Goal: Information Seeking & Learning: Learn about a topic

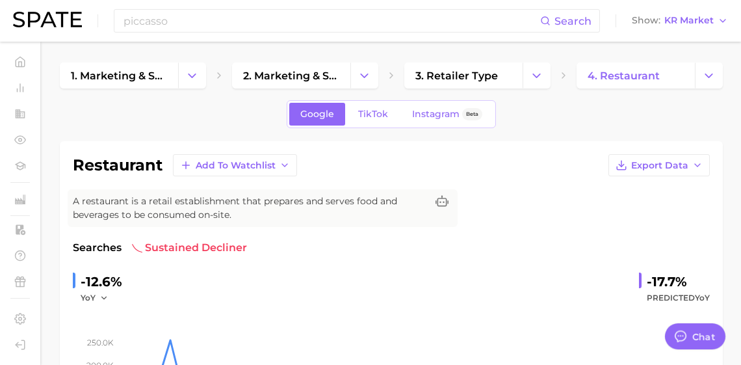
scroll to position [1929, 0]
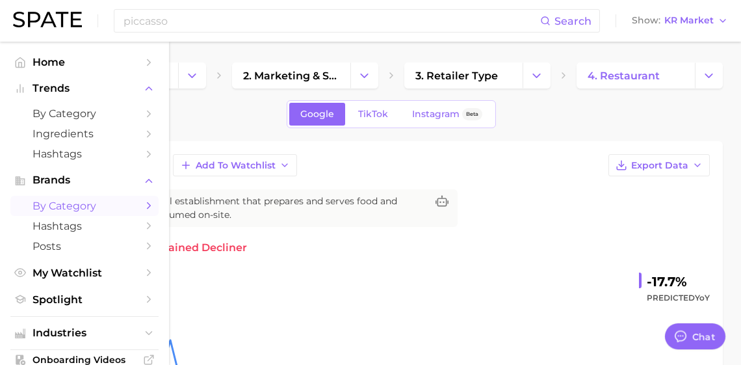
click at [74, 212] on span "by Category" at bounding box center [85, 206] width 104 height 12
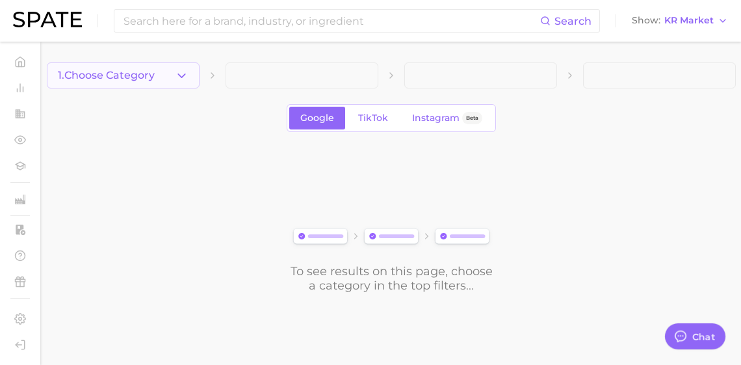
click at [178, 71] on icon "button" at bounding box center [182, 76] width 14 height 14
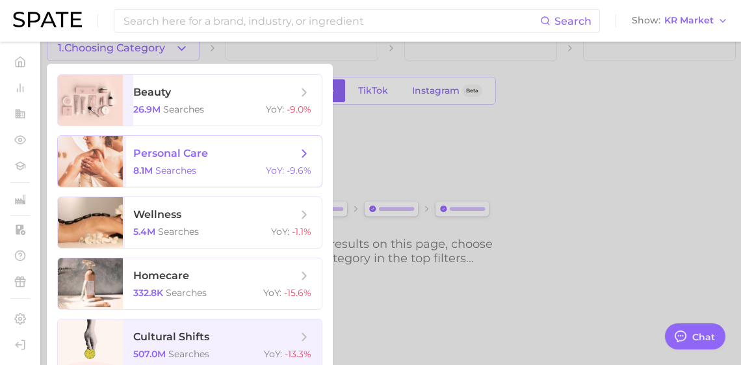
scroll to position [39, 0]
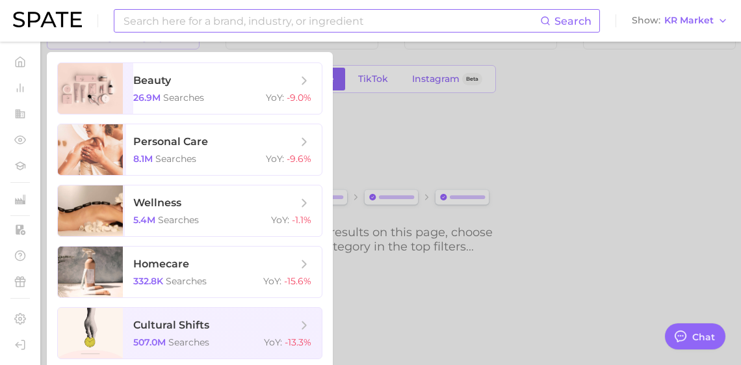
click at [290, 23] on input at bounding box center [331, 21] width 418 height 22
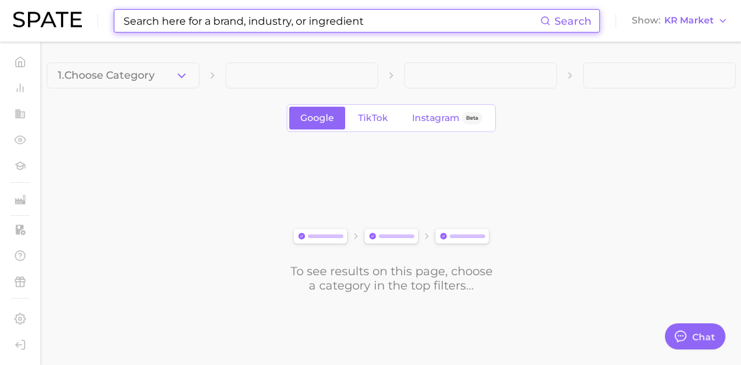
scroll to position [4, 0]
click at [290, 23] on input at bounding box center [331, 21] width 418 height 22
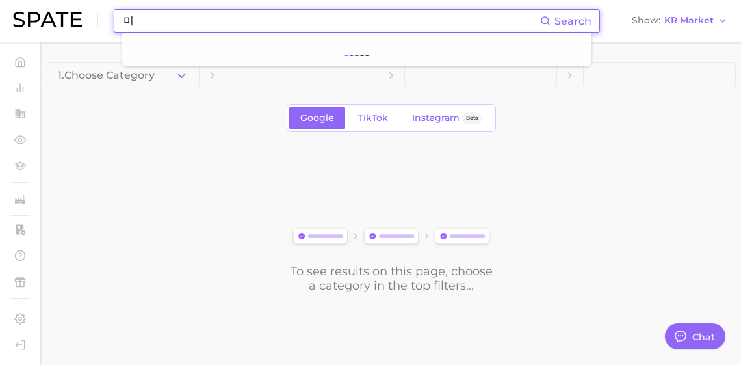
type input "ㅁ"
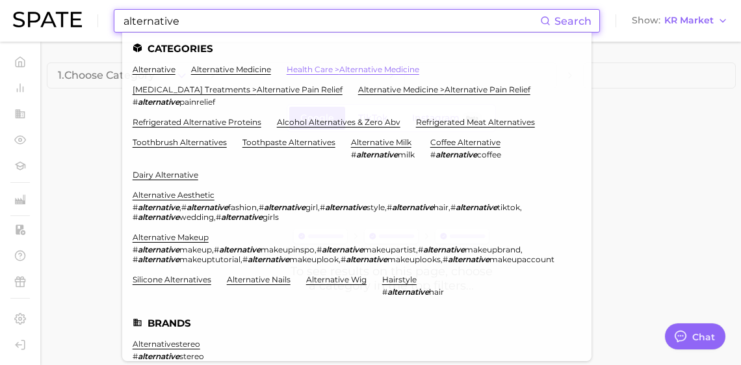
type input "alternative"
click at [343, 68] on link "health care > alternative medicine" at bounding box center [353, 69] width 133 height 10
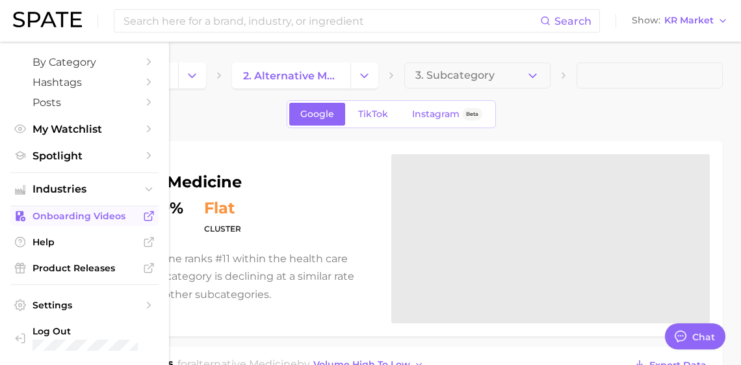
scroll to position [179, 0]
click at [105, 199] on button "Industries" at bounding box center [84, 189] width 148 height 20
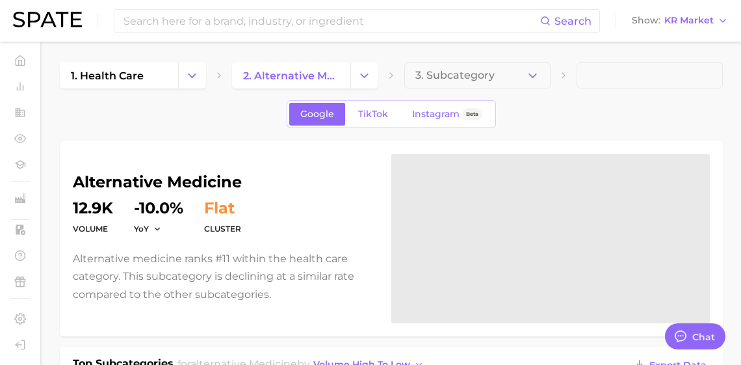
scroll to position [33, 0]
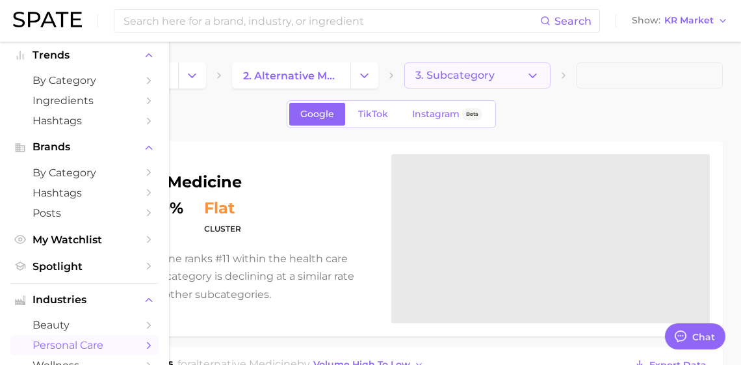
drag, startPoint x: 734, startPoint y: 111, endPoint x: 523, endPoint y: 81, distance: 212.8
click at [523, 81] on button "3. Subcategory" at bounding box center [477, 75] width 146 height 26
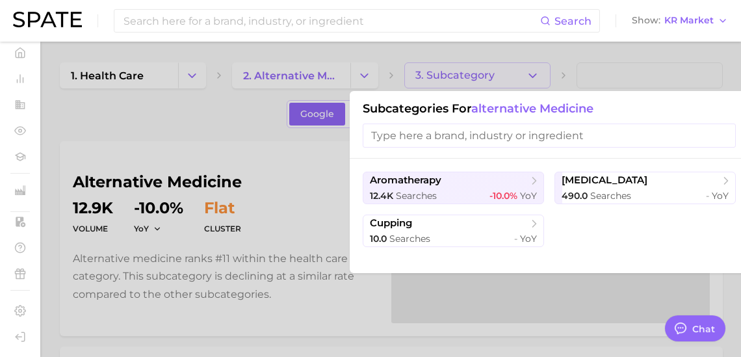
click at [358, 73] on div at bounding box center [370, 178] width 741 height 357
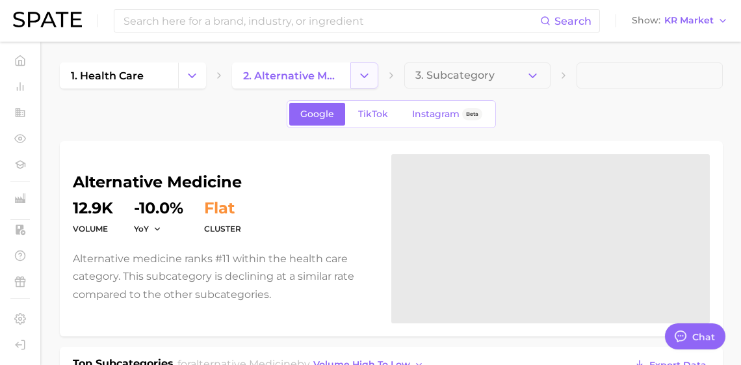
click at [361, 74] on icon "Change Category" at bounding box center [365, 76] width 14 height 14
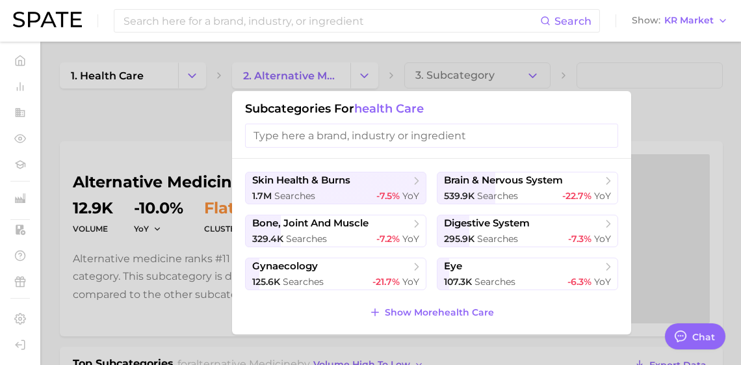
click at [318, 135] on input "search" at bounding box center [431, 136] width 373 height 24
type input "ㅁ"
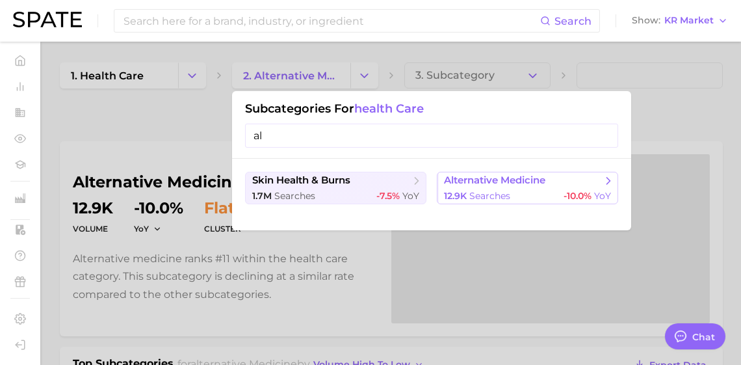
type input "al"
click at [510, 202] on span "searches" at bounding box center [489, 196] width 41 height 12
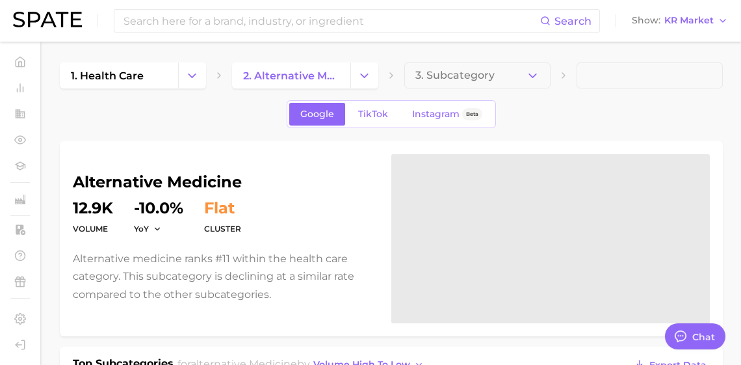
scroll to position [28, 0]
click at [487, 81] on span "3. Subcategory" at bounding box center [455, 76] width 79 height 12
click at [255, 26] on input at bounding box center [331, 21] width 418 height 22
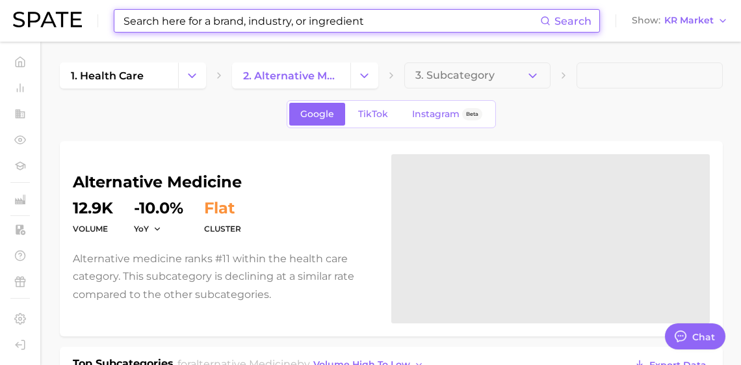
paste input "retinal eye serum"
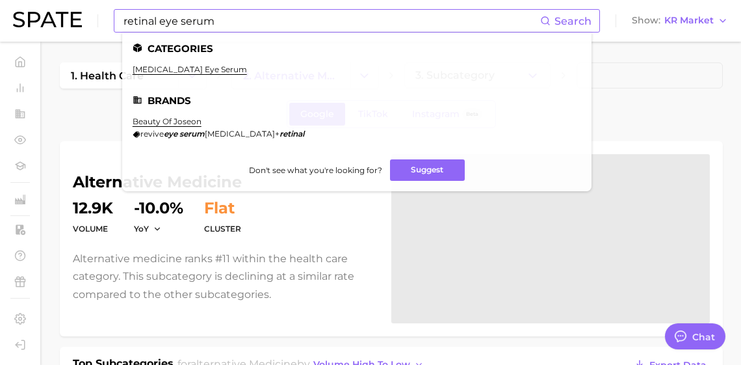
click at [293, 27] on input "retinal eye serum" at bounding box center [331, 21] width 418 height 22
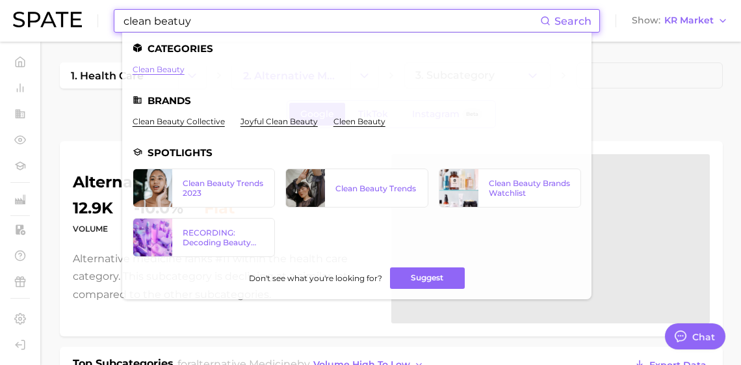
type input "clean beatuy"
click at [185, 73] on link "clean beauty" at bounding box center [159, 69] width 52 height 10
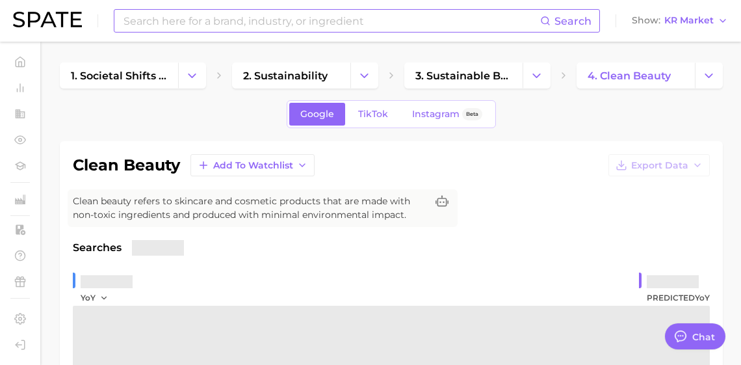
click at [256, 23] on input at bounding box center [331, 21] width 418 height 22
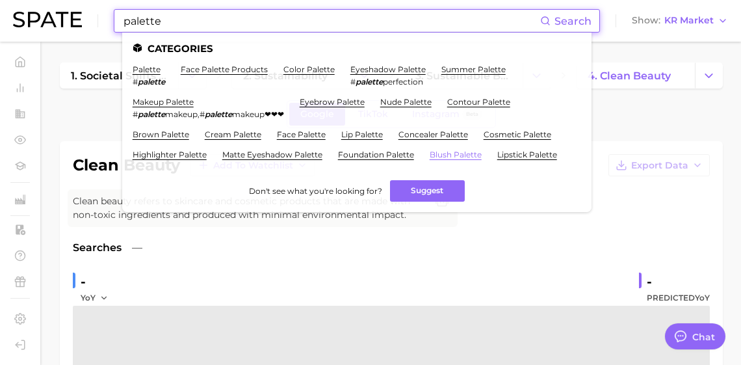
type input "palette"
click at [430, 159] on link "blush palette" at bounding box center [456, 155] width 52 height 10
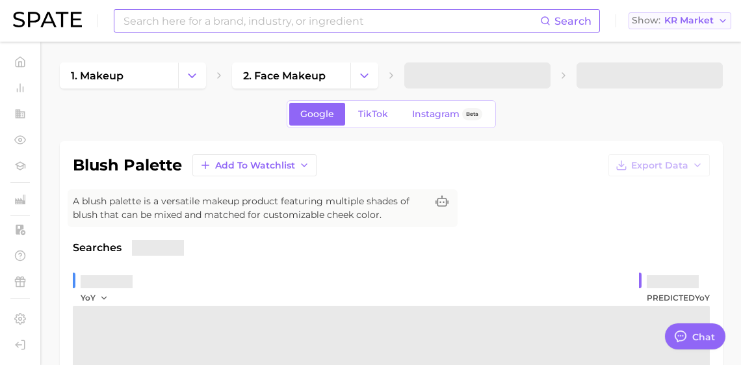
click at [696, 27] on button "Show KR Market" at bounding box center [680, 20] width 103 height 17
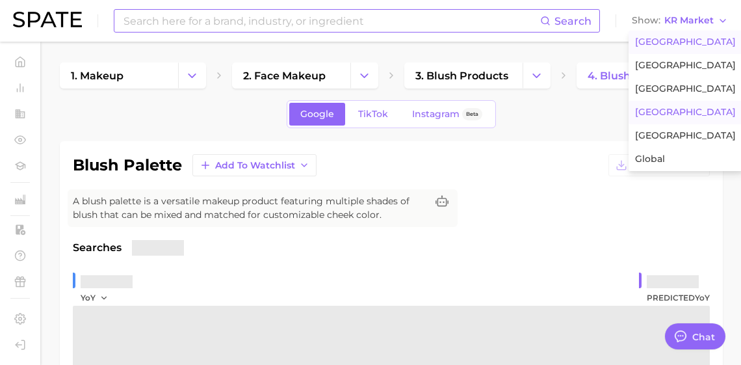
click at [682, 51] on button "[GEOGRAPHIC_DATA]" at bounding box center [686, 42] width 114 height 23
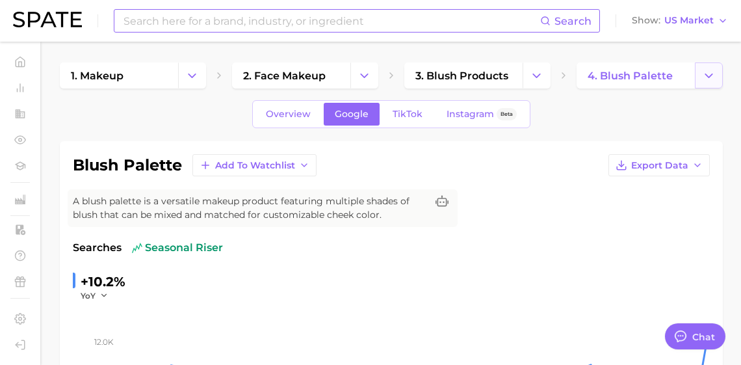
click at [720, 71] on button "Change Category" at bounding box center [709, 75] width 28 height 26
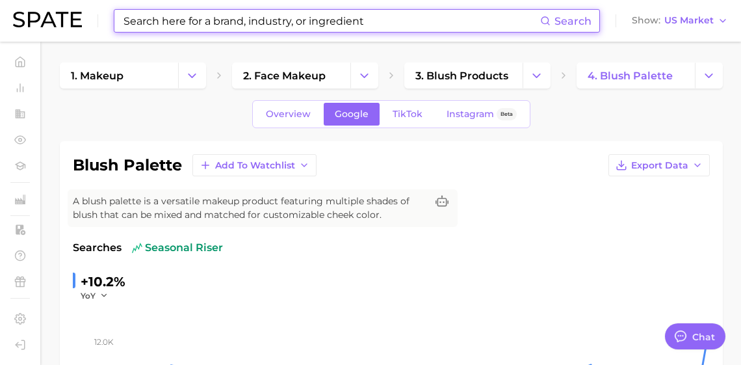
click at [278, 20] on input at bounding box center [331, 21] width 418 height 22
click at [277, 20] on input at bounding box center [331, 21] width 418 height 22
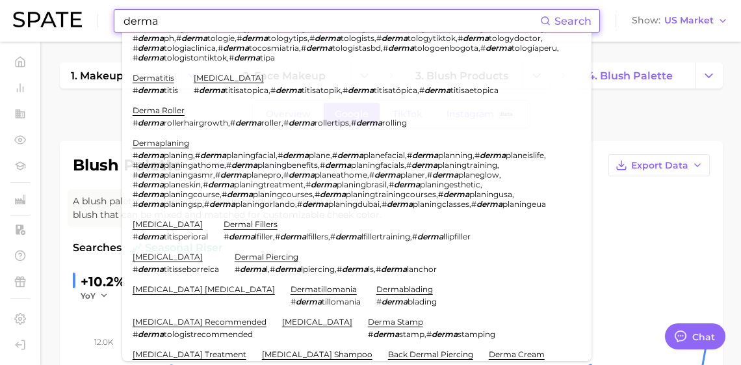
scroll to position [117, 0]
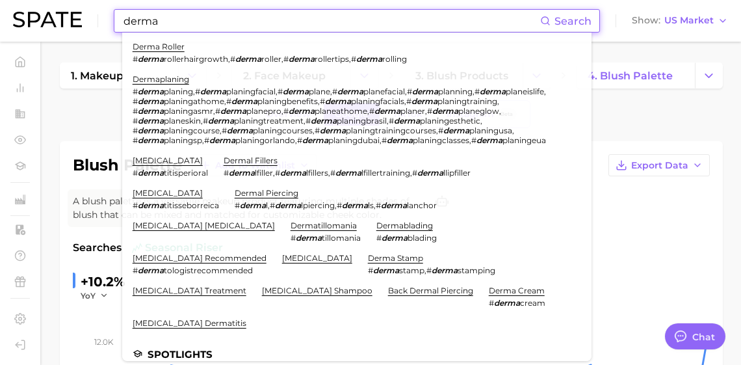
click at [217, 21] on input "derma" at bounding box center [331, 21] width 418 height 22
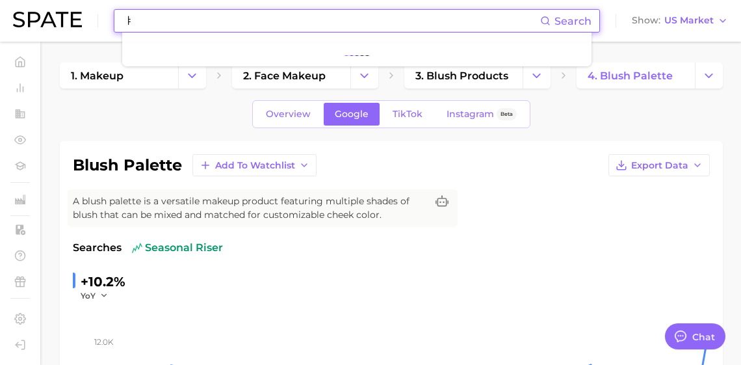
scroll to position [0, 0]
type input "ㅑ"
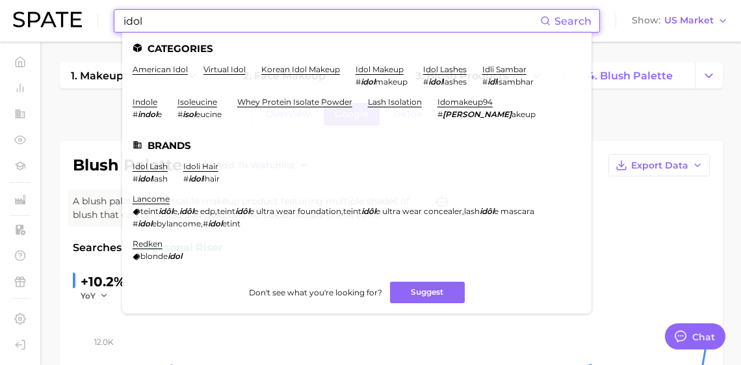
click at [217, 16] on input "idol" at bounding box center [331, 21] width 418 height 22
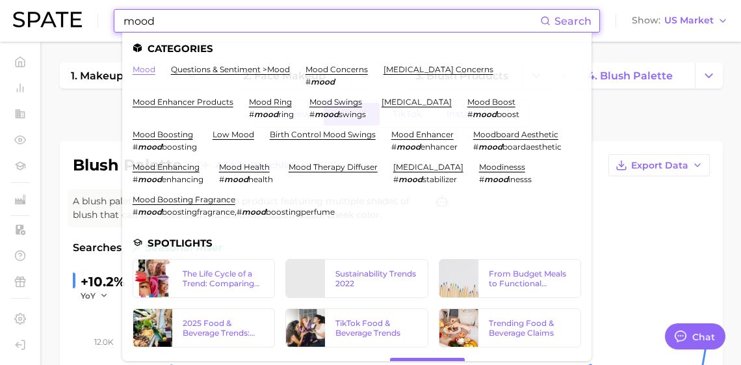
click at [155, 69] on link "mood" at bounding box center [144, 69] width 23 height 10
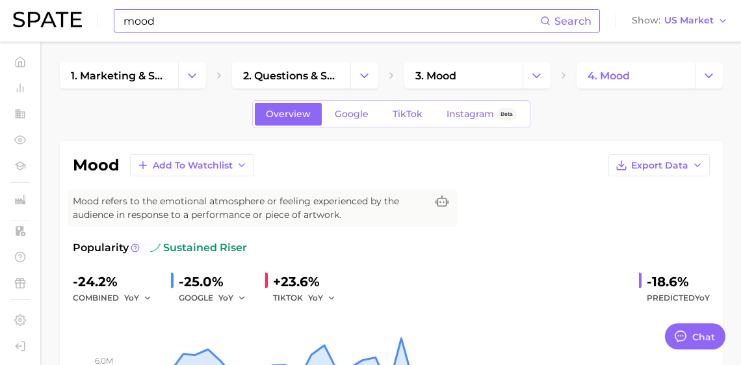
click at [503, 21] on input "mood" at bounding box center [331, 21] width 418 height 22
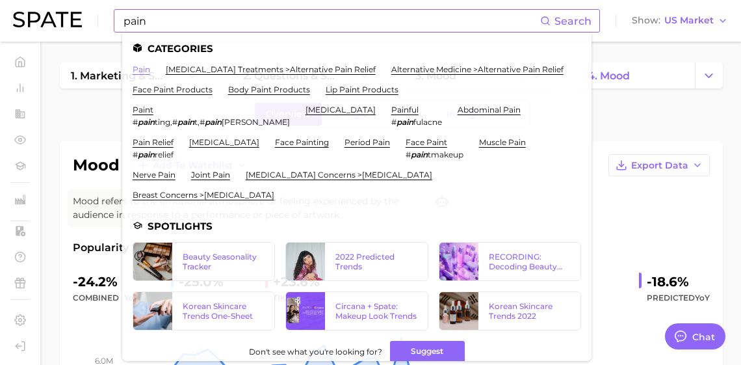
click at [150, 72] on link "pain" at bounding box center [142, 69] width 18 height 10
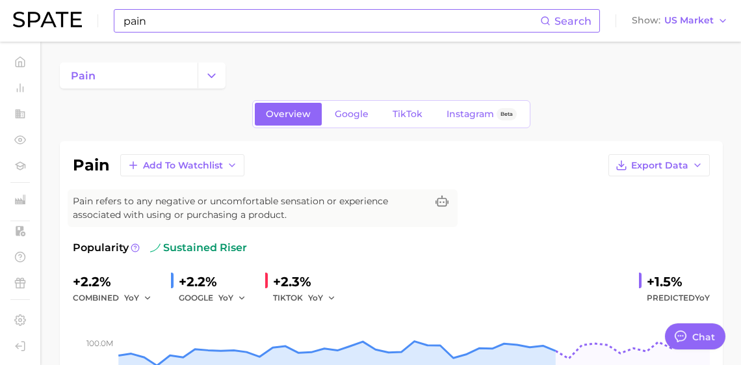
click at [344, 16] on input "pain" at bounding box center [331, 21] width 418 height 22
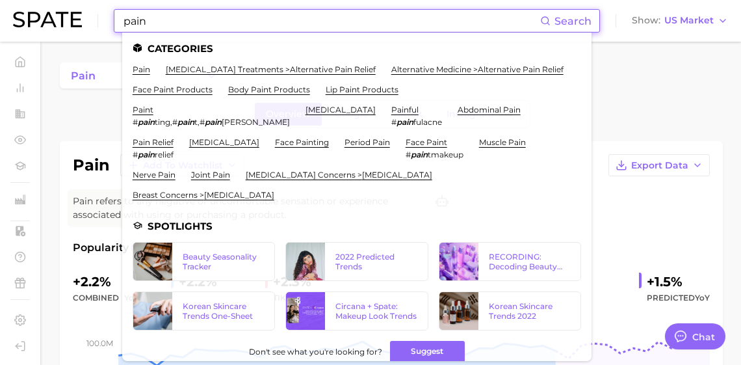
click at [344, 16] on input "pain" at bounding box center [331, 21] width 418 height 22
paste input "sunscreen serum"
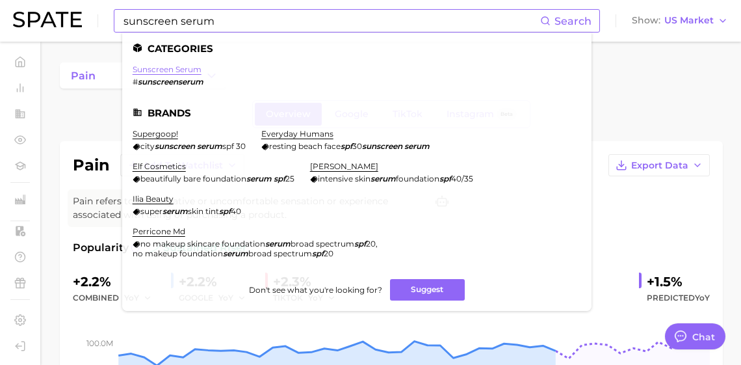
click at [202, 73] on link "sunscreen serum" at bounding box center [167, 69] width 69 height 10
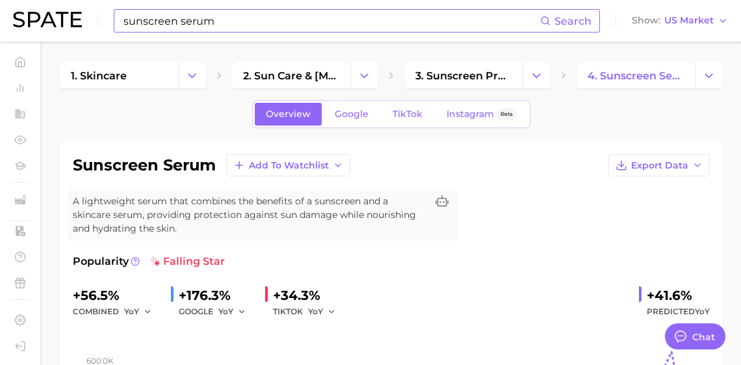
click at [239, 22] on input "sunscreen serum" at bounding box center [331, 21] width 418 height 22
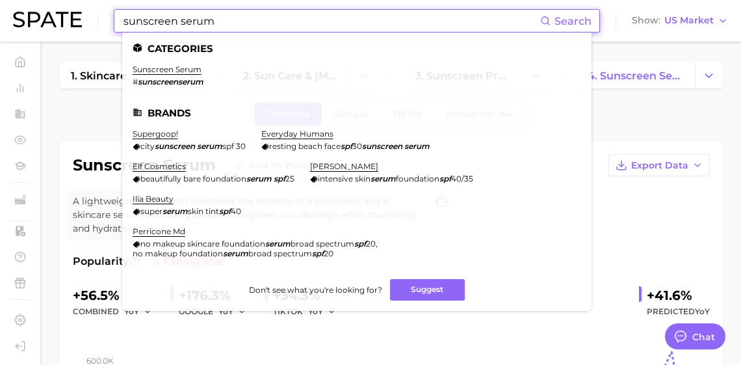
click at [239, 22] on input "sunscreen serum" at bounding box center [331, 21] width 418 height 22
paste input "alon style hair"
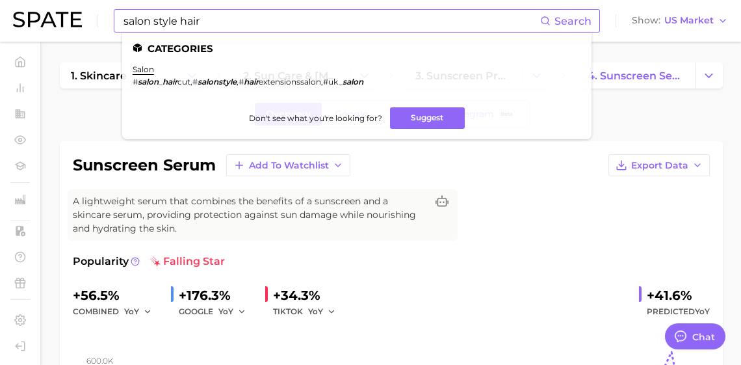
click at [351, 15] on input "salon style hair" at bounding box center [331, 21] width 418 height 22
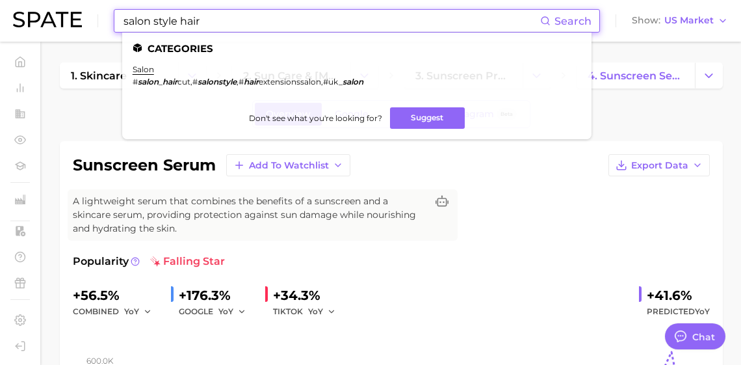
click at [351, 15] on input "salon style hair" at bounding box center [331, 21] width 418 height 22
paste input "liquid blush"
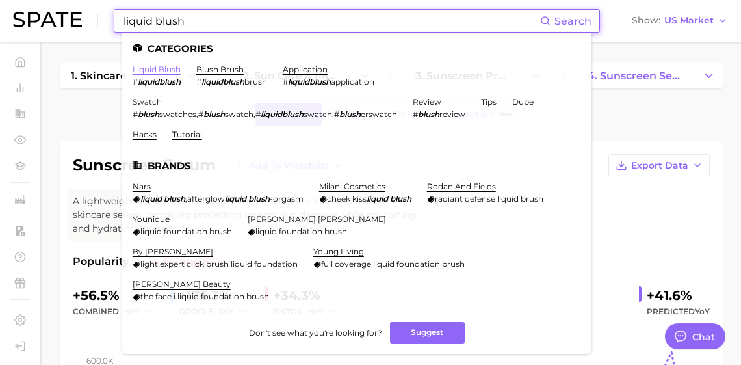
click at [165, 68] on link "liquid blush" at bounding box center [157, 69] width 48 height 10
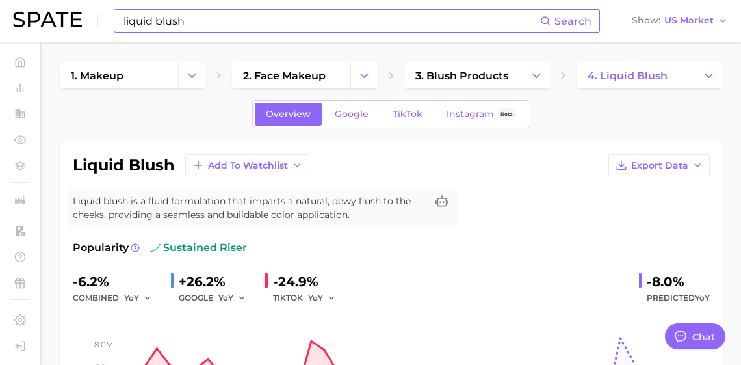
click at [435, 17] on input "liquid blush" at bounding box center [331, 21] width 418 height 22
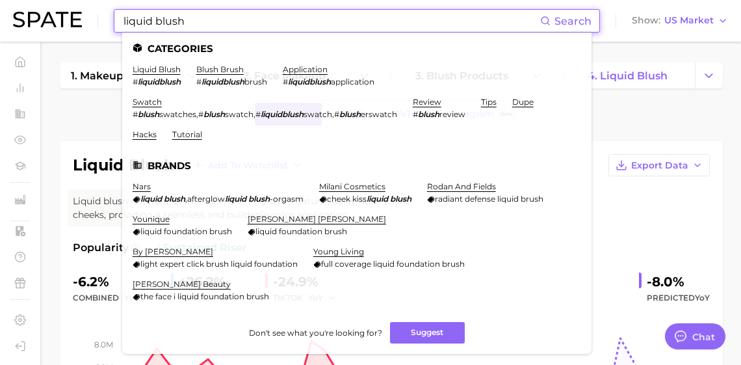
click at [435, 17] on input "liquid blush" at bounding box center [331, 21] width 418 height 22
paste input "hourglass cosmetics"
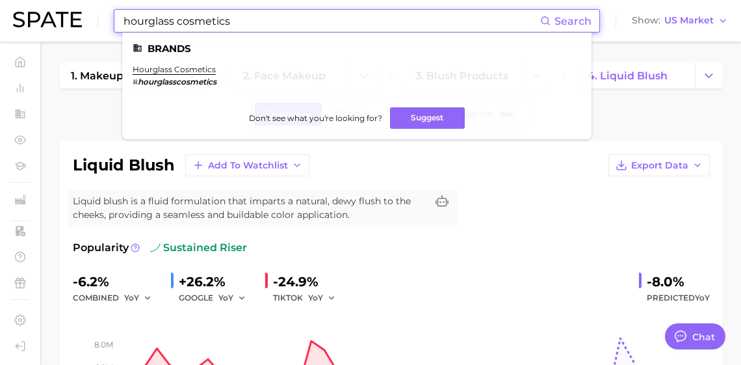
type input "hourglass cosmetics"
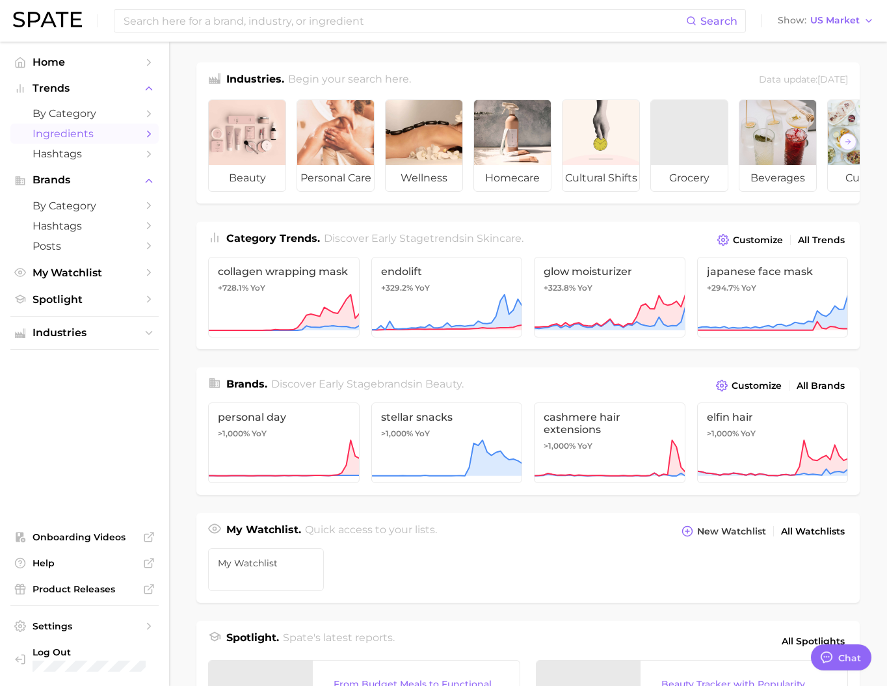
type textarea "x"
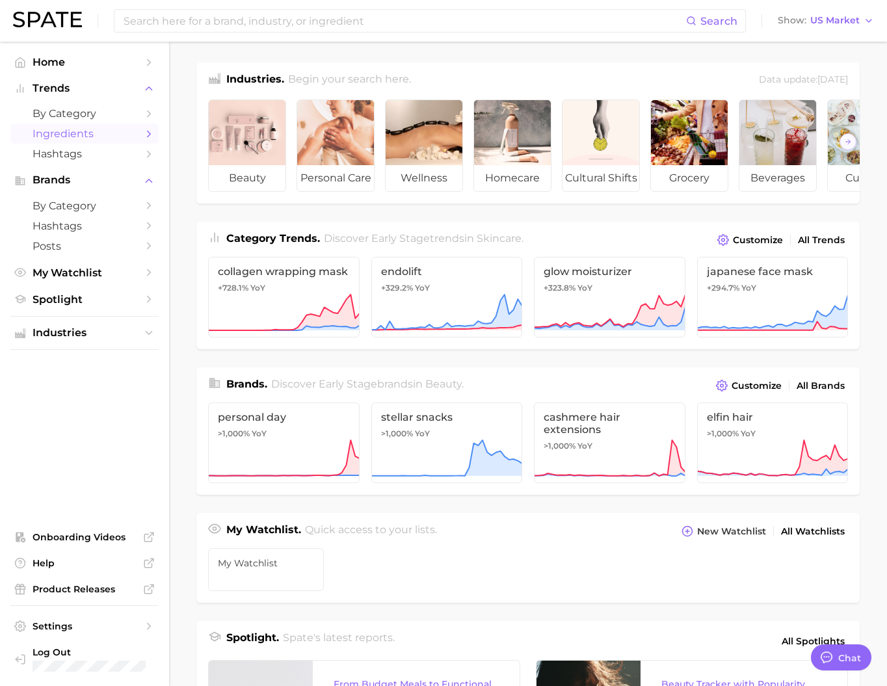
scroll to position [1929, 0]
click at [237, 36] on div "Search Show US Market" at bounding box center [443, 21] width 861 height 42
click at [244, 25] on input at bounding box center [404, 21] width 564 height 22
paste input "spatula"
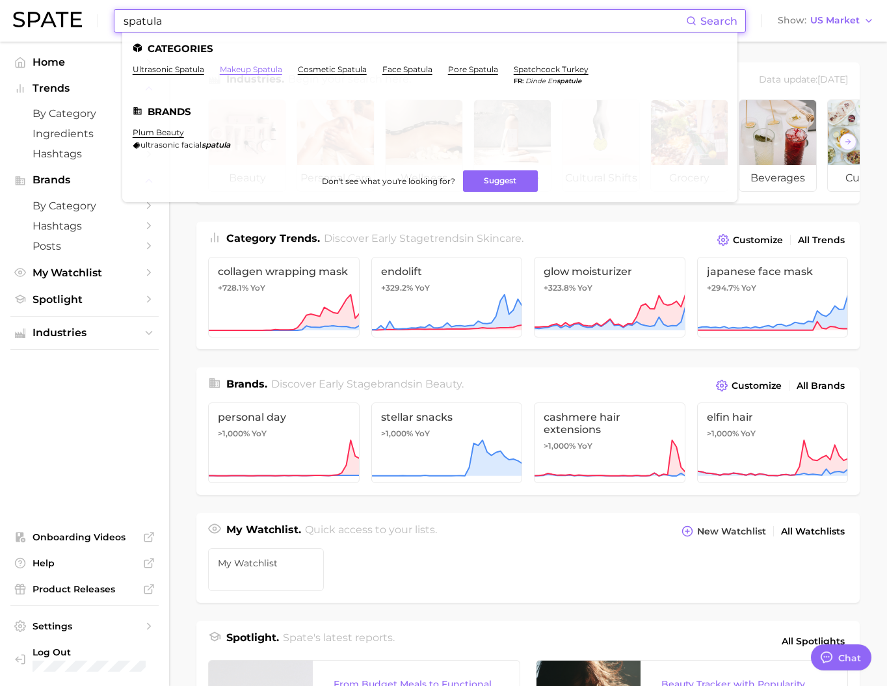
type input "spatula"
click at [268, 68] on link "makeup spatula" at bounding box center [251, 69] width 62 height 10
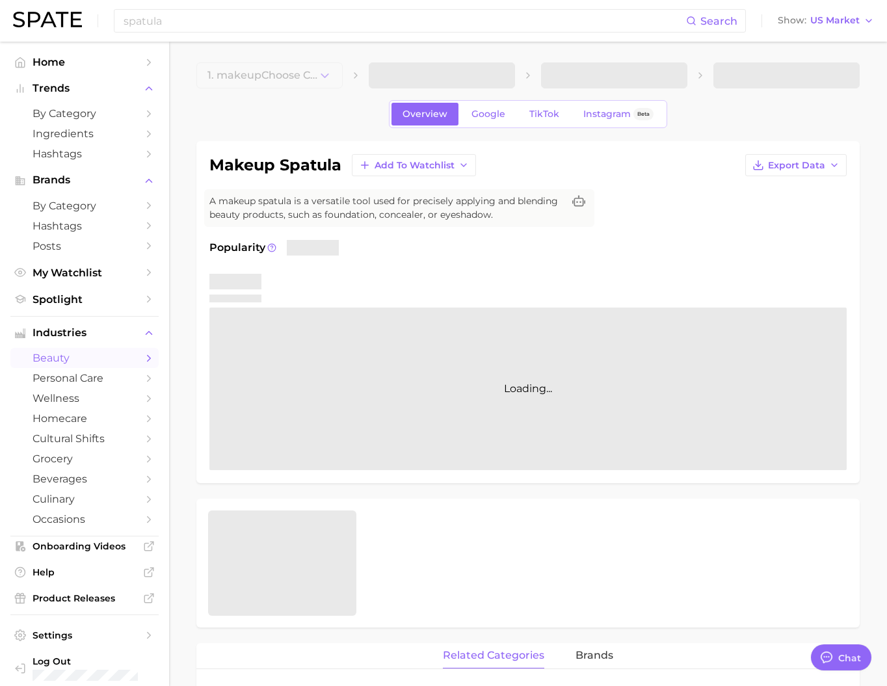
type textarea "x"
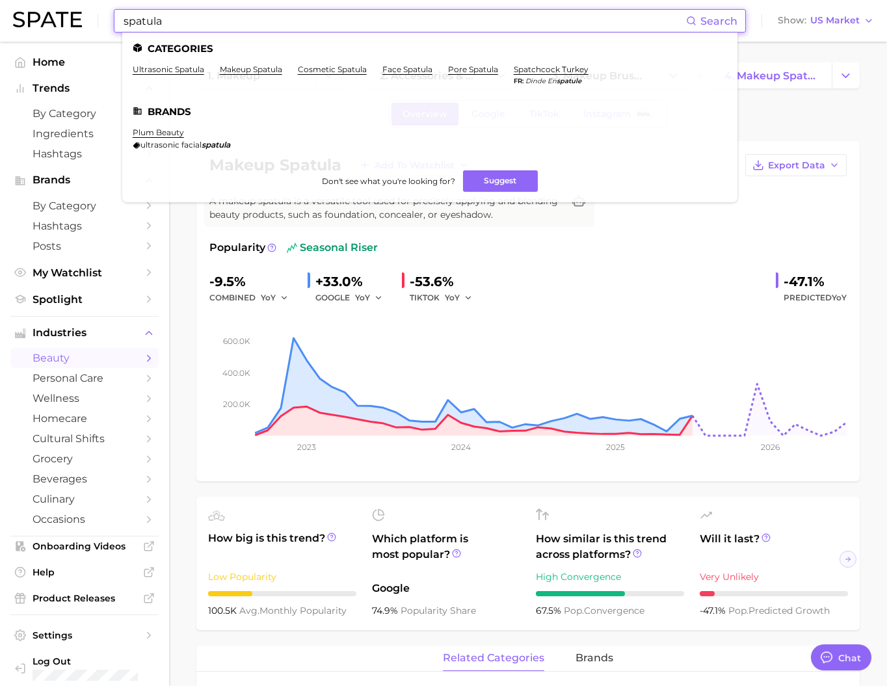
click at [282, 21] on input "spatula" at bounding box center [404, 21] width 564 height 22
click at [83, 404] on span "wellness" at bounding box center [85, 398] width 104 height 12
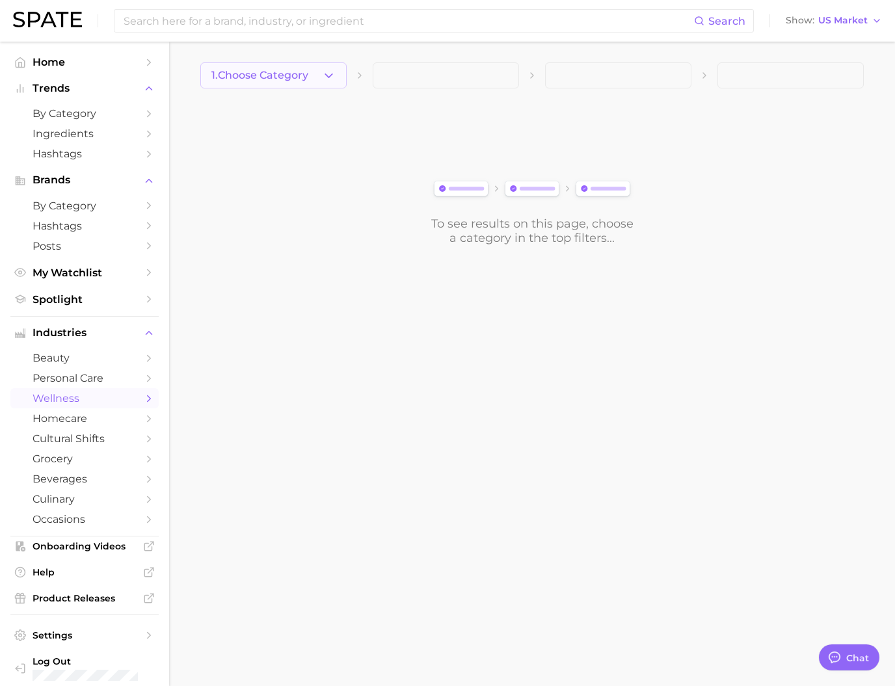
click at [319, 79] on button "1. Choose Category" at bounding box center [273, 75] width 146 height 26
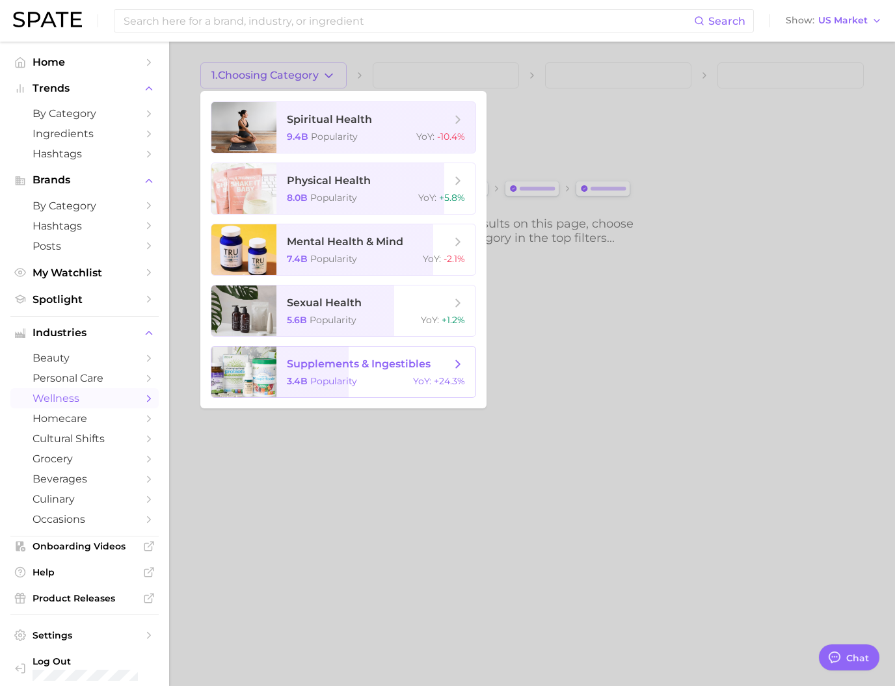
click at [369, 397] on span "supplements & ingestibles 3.4b Popularity YoY : +24.3%" at bounding box center [375, 372] width 199 height 51
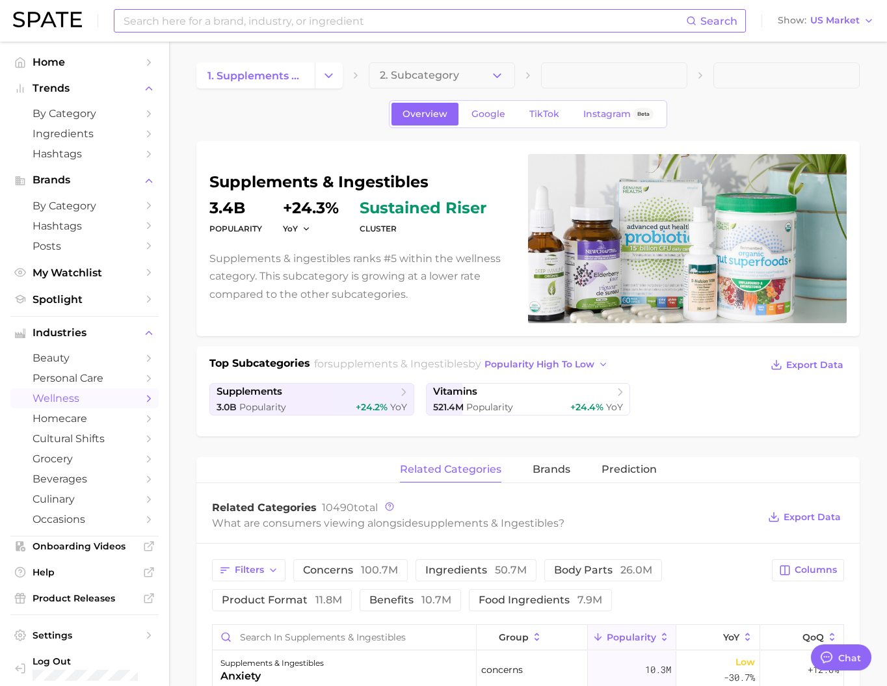
click at [231, 20] on input at bounding box center [404, 21] width 564 height 22
type input "body lotion"
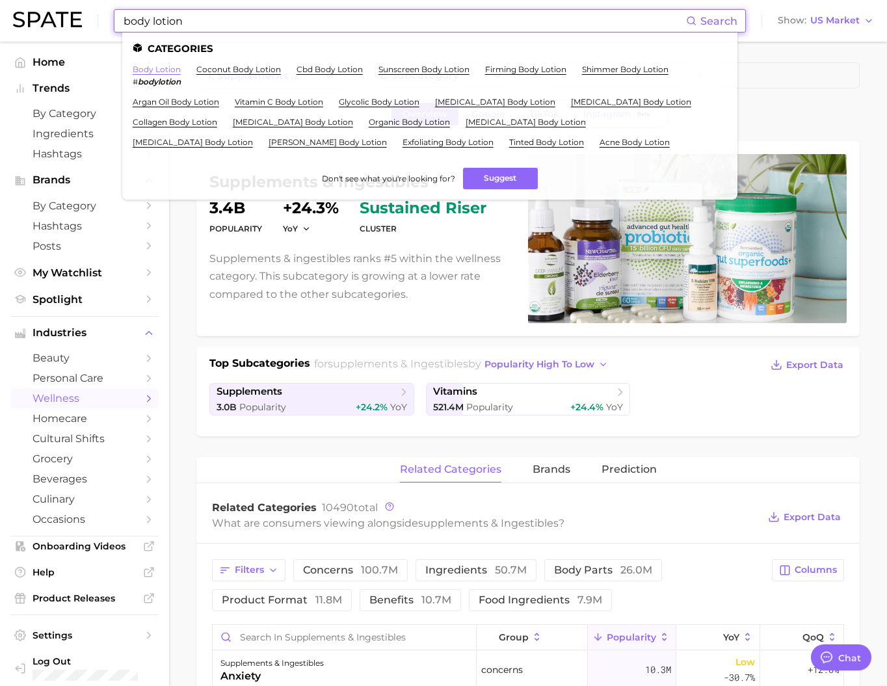
click at [180, 72] on link "body lotion" at bounding box center [157, 69] width 48 height 10
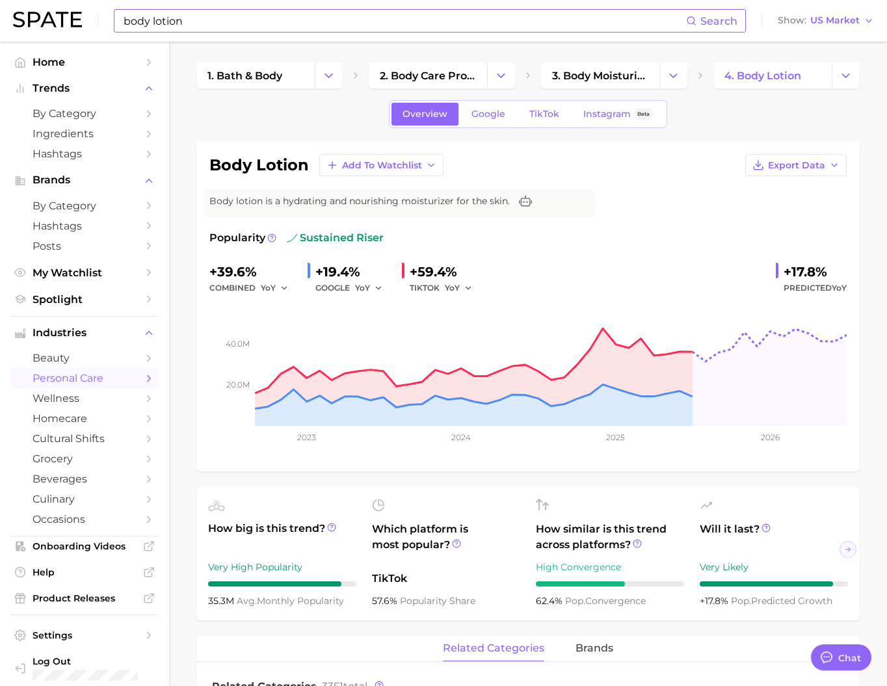
click at [267, 10] on input "body lotion" at bounding box center [404, 21] width 564 height 22
click at [252, 20] on input "e lotion" at bounding box center [404, 21] width 564 height 22
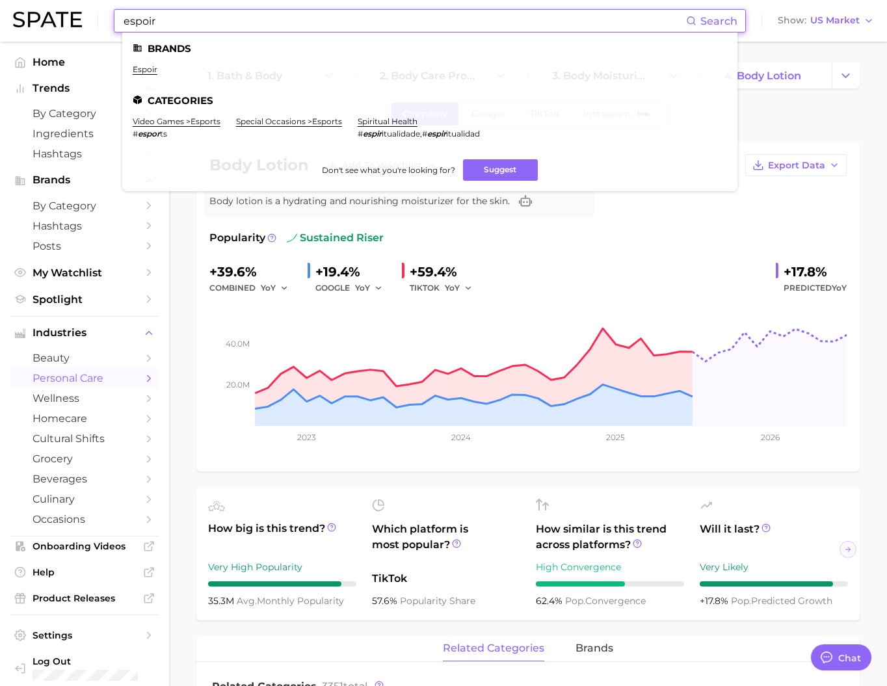
click at [241, 23] on input "espoir" at bounding box center [404, 21] width 564 height 22
paste input "weleda"
type input "weleda"
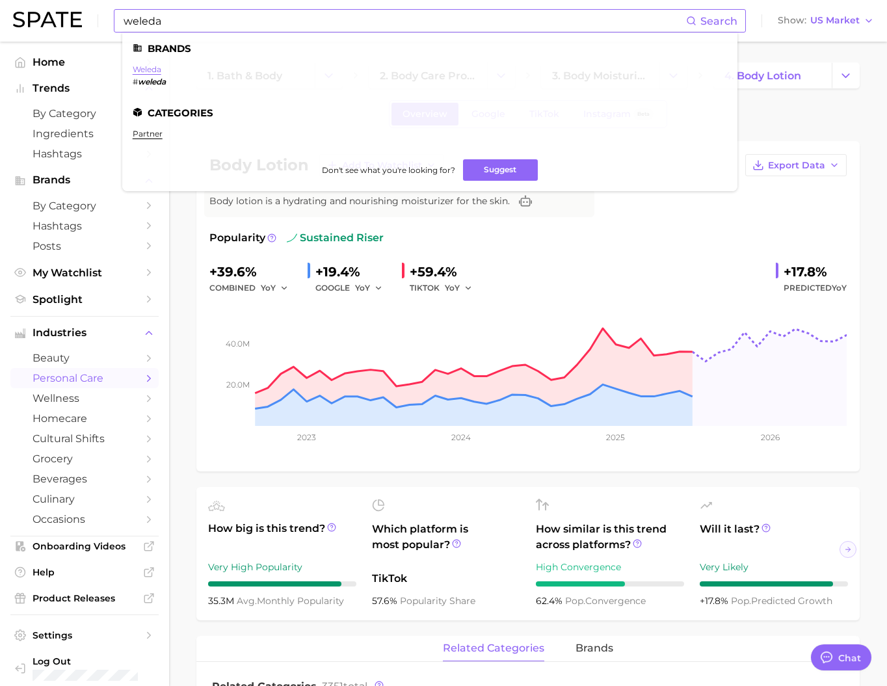
click at [161, 68] on link "weleda" at bounding box center [147, 69] width 29 height 10
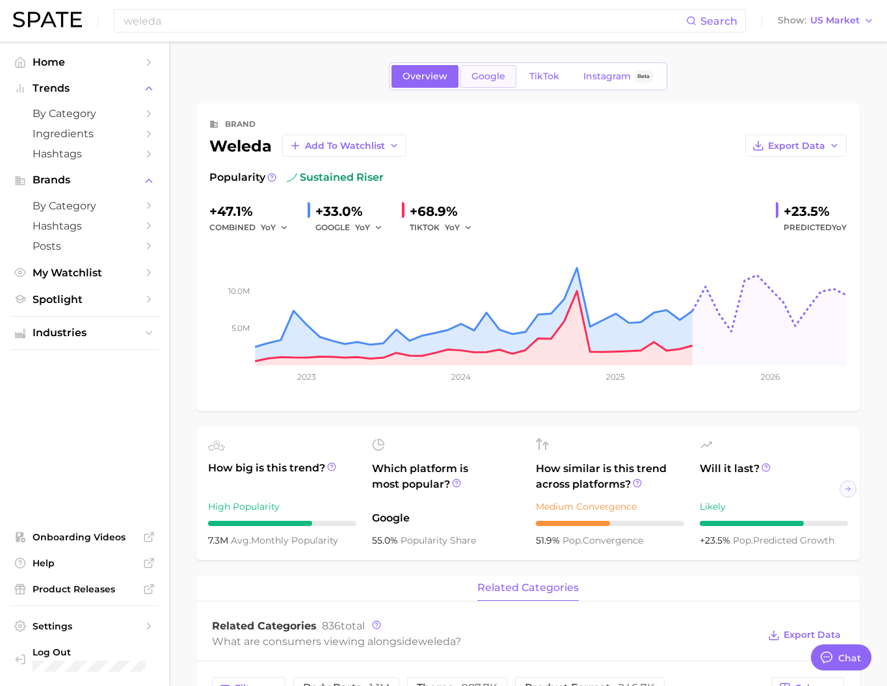
click at [485, 85] on link "Google" at bounding box center [488, 76] width 56 height 23
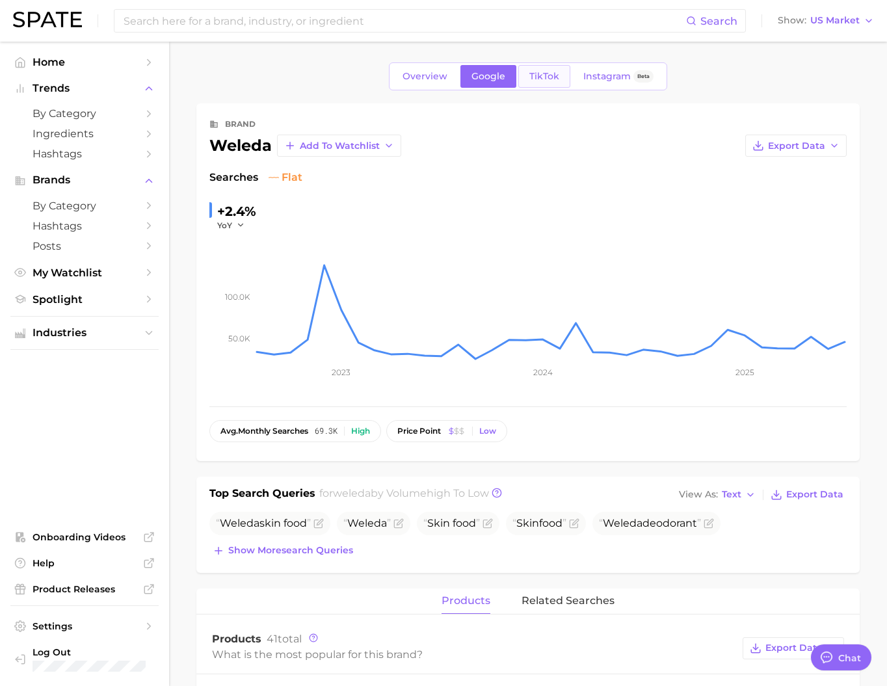
click at [554, 85] on link "TikTok" at bounding box center [544, 76] width 52 height 23
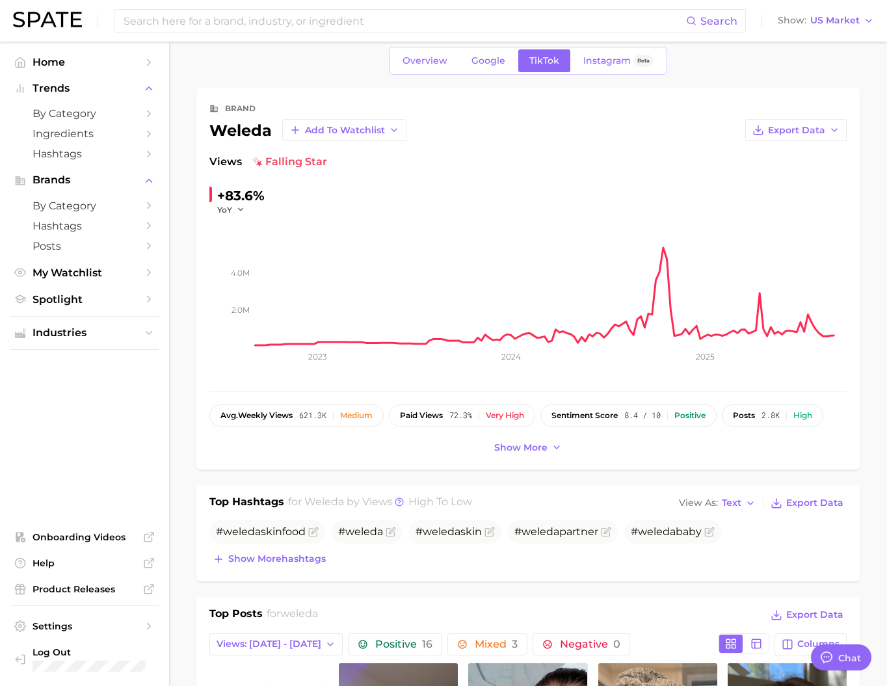
scroll to position [88, 0]
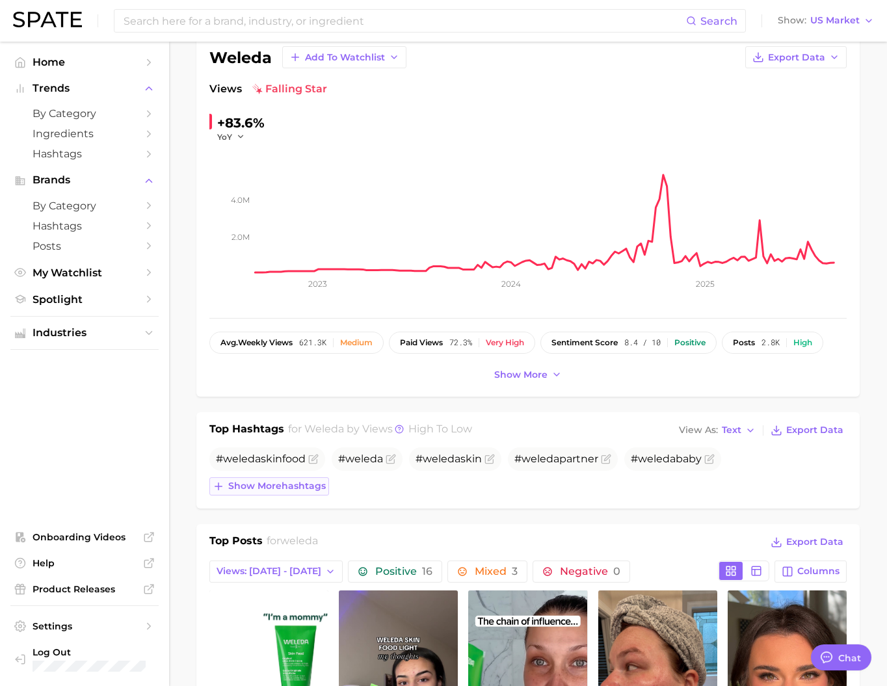
click at [327, 496] on button "Show more hashtags" at bounding box center [269, 486] width 120 height 18
click at [833, 31] on div "Search Show US Market" at bounding box center [443, 21] width 861 height 42
click at [834, 28] on button "Show US Market" at bounding box center [825, 20] width 103 height 17
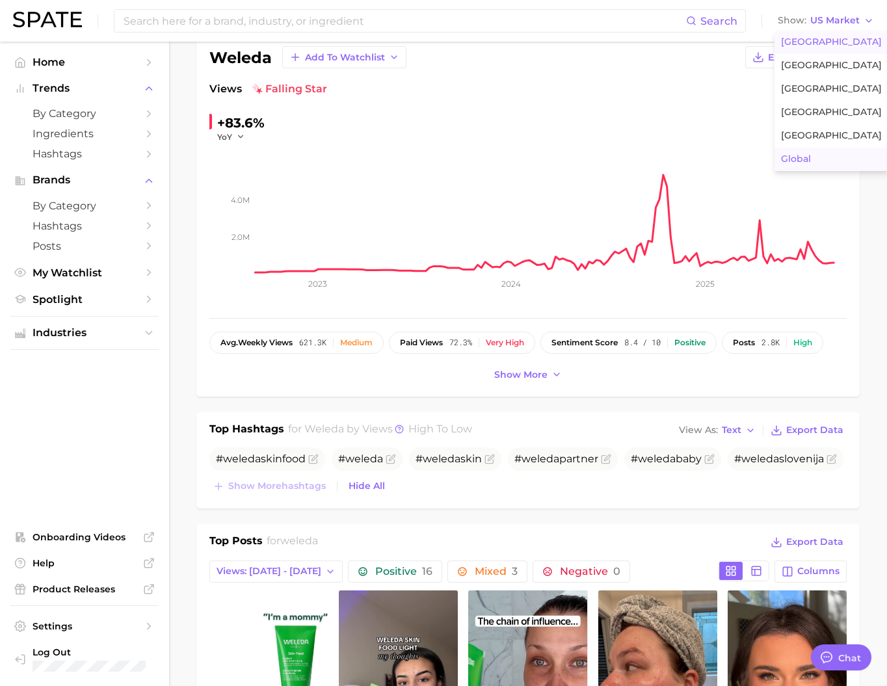
click at [821, 171] on button "Global" at bounding box center [831, 159] width 114 height 23
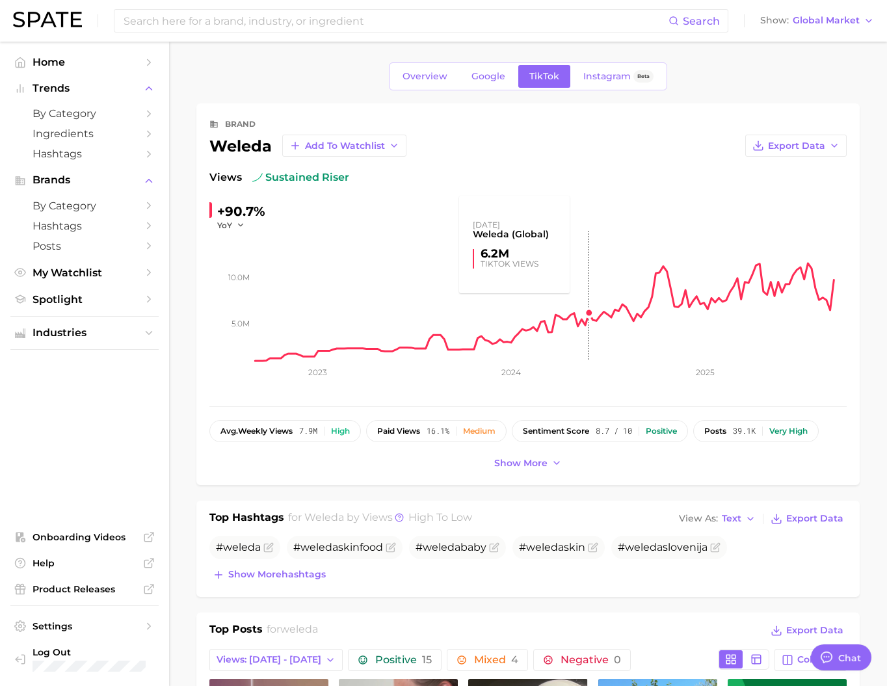
scroll to position [202, 0]
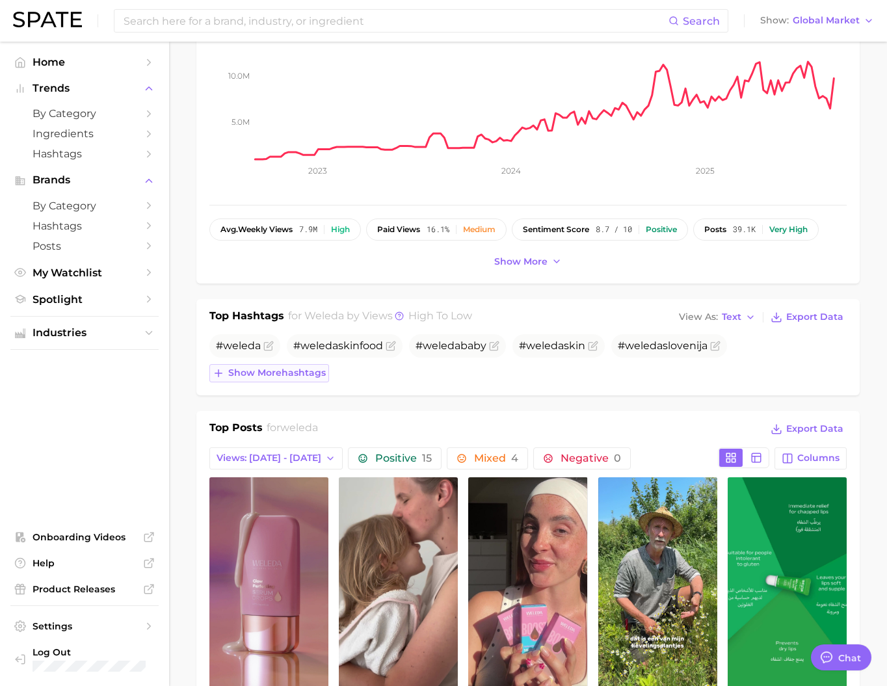
click at [280, 378] on span "Show more hashtags" at bounding box center [277, 372] width 98 height 11
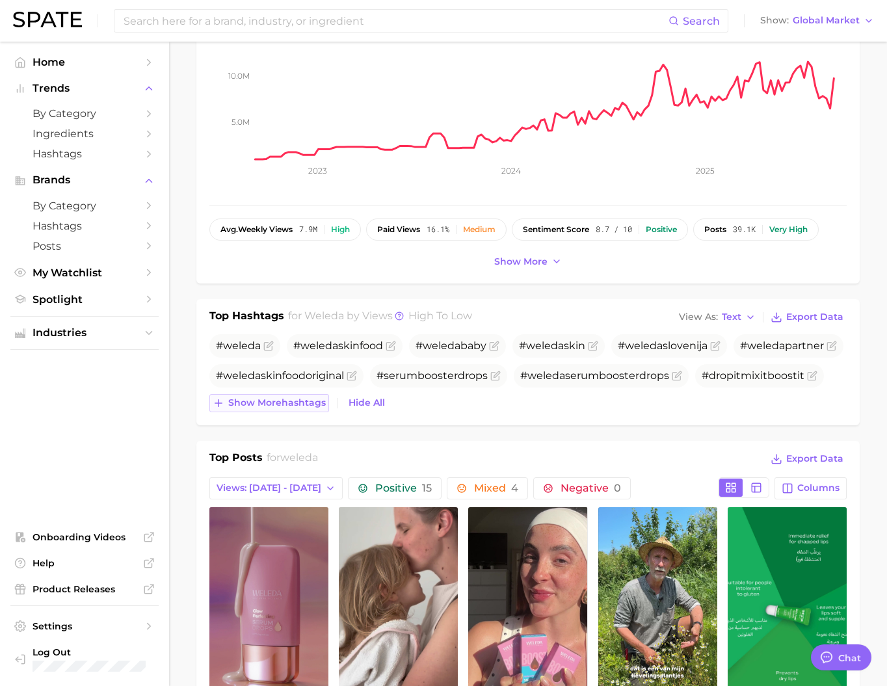
click at [280, 408] on span "Show more hashtags" at bounding box center [277, 402] width 98 height 11
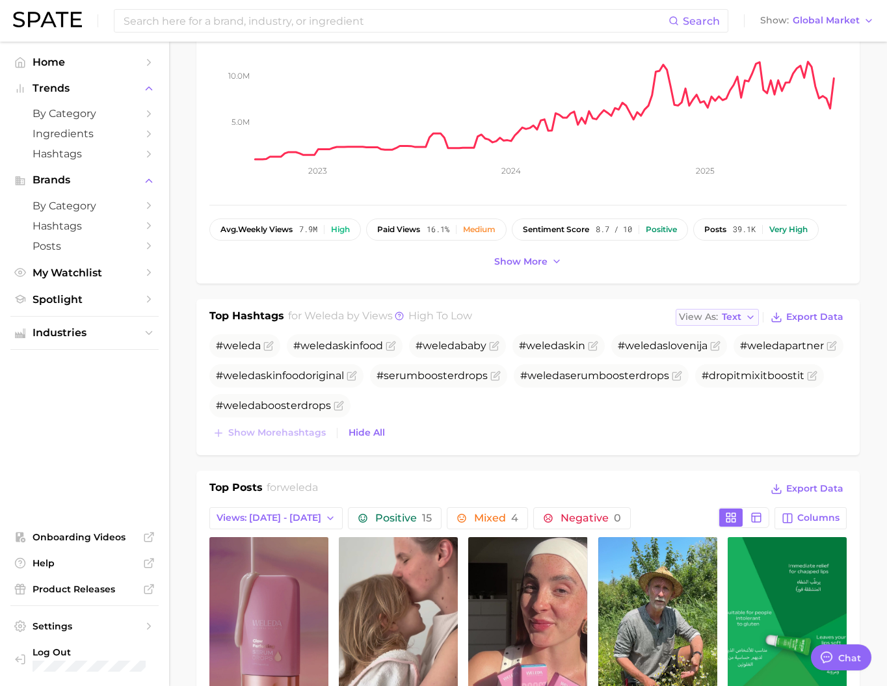
click at [700, 321] on span "View As" at bounding box center [698, 316] width 39 height 7
click at [713, 374] on button "Table" at bounding box center [747, 361] width 143 height 23
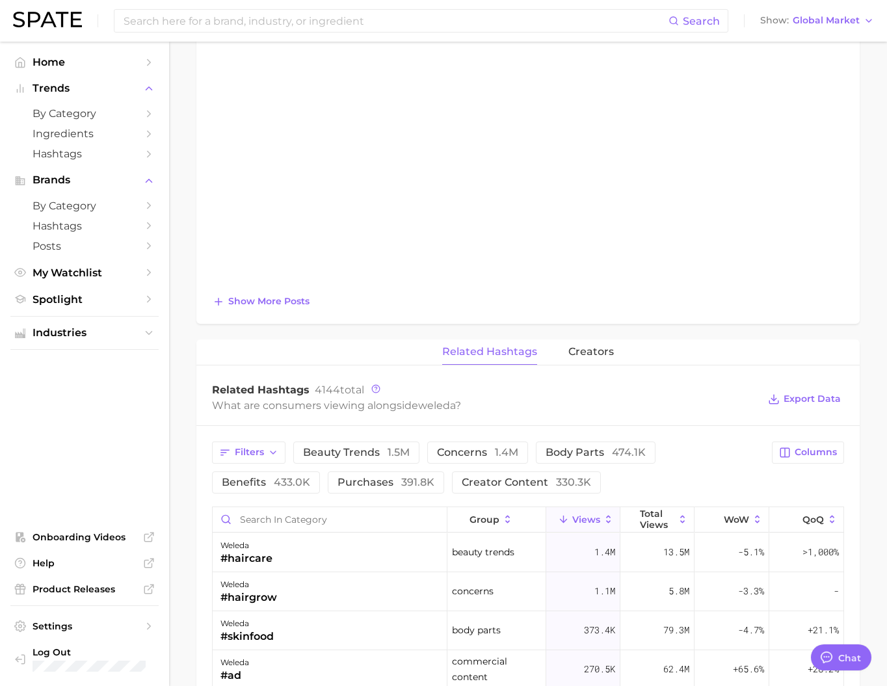
scroll to position [1264, 0]
click at [271, 306] on span "Show more posts" at bounding box center [268, 300] width 81 height 11
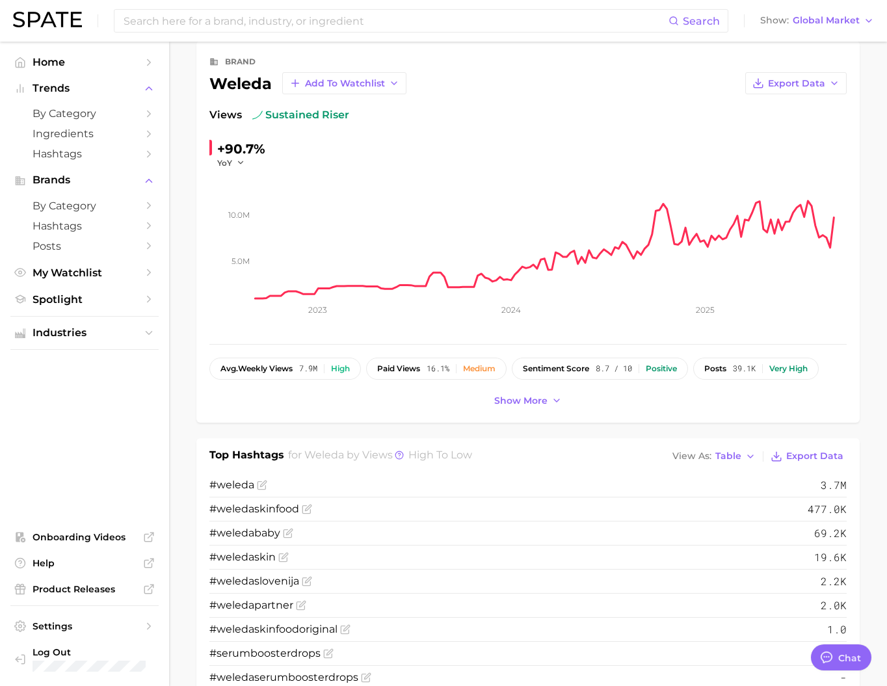
scroll to position [0, 0]
